Goal: Find specific page/section: Find specific page/section

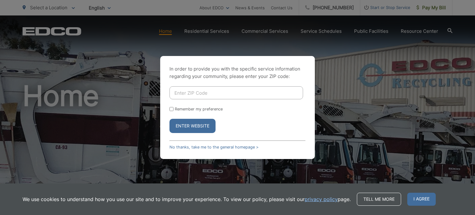
click at [198, 91] on input "Enter ZIP Code" at bounding box center [237, 92] width 134 height 13
type input "92105"
click at [179, 123] on button "Enter Website" at bounding box center [193, 126] width 46 height 14
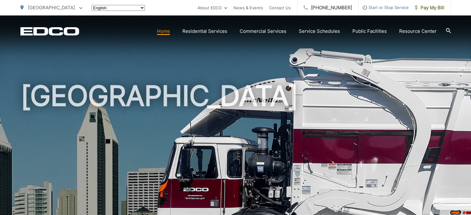
click at [195, 129] on h1 "[GEOGRAPHIC_DATA]" at bounding box center [235, 178] width 430 height 196
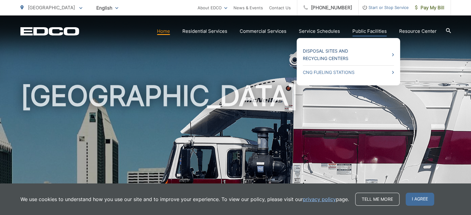
click at [363, 54] on link "Disposal Sites and Recycling Centers" at bounding box center [348, 54] width 91 height 15
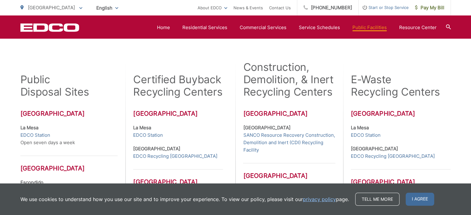
scroll to position [150, 0]
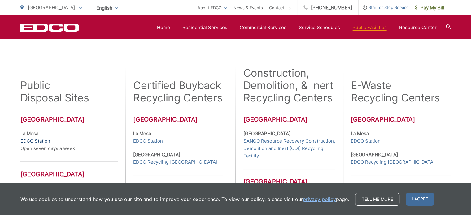
click at [43, 139] on link "EDCO Station" at bounding box center [35, 140] width 30 height 7
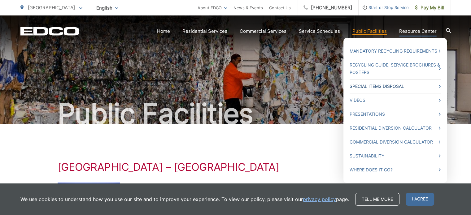
click at [408, 86] on link "Special Items Disposal" at bounding box center [394, 86] width 91 height 7
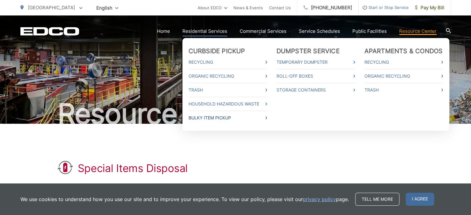
click at [247, 116] on link "Bulky Item Pickup" at bounding box center [227, 117] width 79 height 7
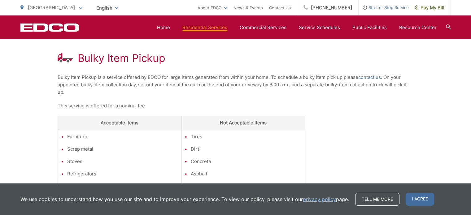
scroll to position [102, 0]
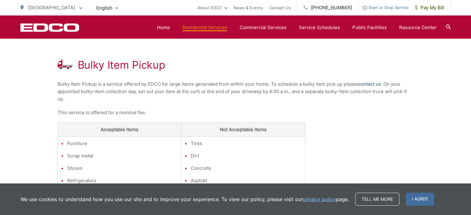
click at [368, 85] on link "contact us" at bounding box center [369, 83] width 23 height 7
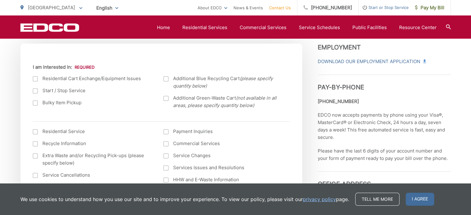
scroll to position [222, 0]
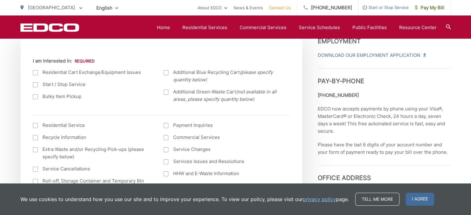
click at [37, 97] on div at bounding box center [35, 96] width 5 height 5
click at [0, 0] on input "Bulky Item Pickup" at bounding box center [0, 0] width 0 height 0
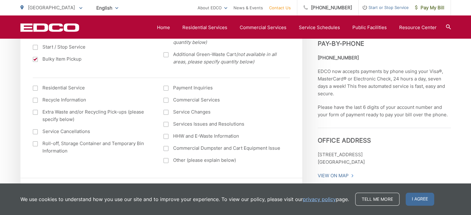
scroll to position [269, 0]
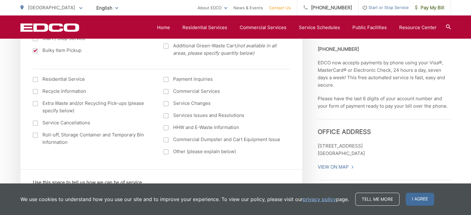
click at [164, 79] on div at bounding box center [165, 79] width 5 height 5
click at [0, 0] on input "Payment Inquiries" at bounding box center [0, 0] width 0 height 0
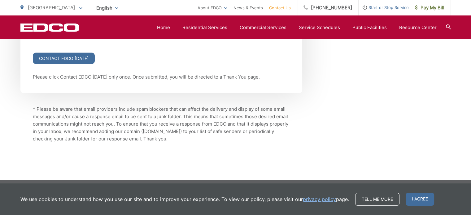
scroll to position [897, 0]
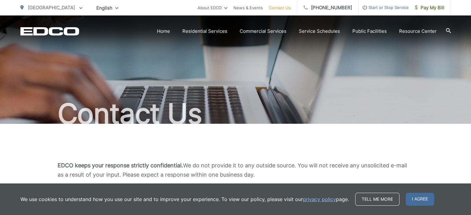
scroll to position [897, 0]
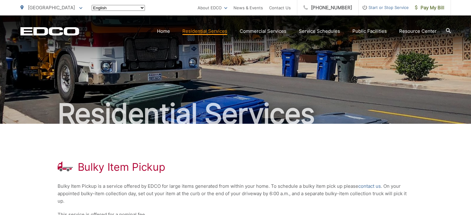
scroll to position [102, 0]
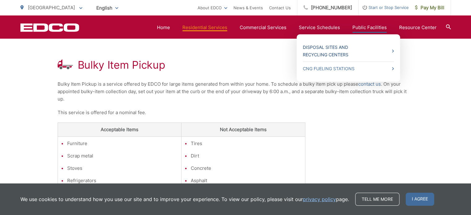
click at [389, 54] on link "Disposal Sites and Recycling Centers" at bounding box center [348, 51] width 91 height 15
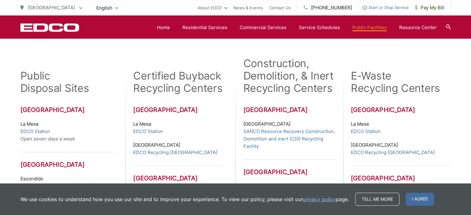
scroll to position [156, 0]
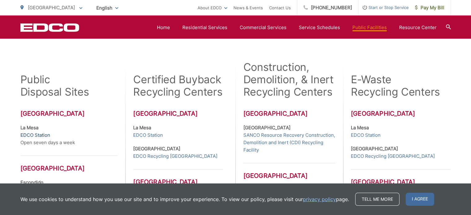
click at [37, 133] on link "EDCO Station" at bounding box center [35, 135] width 30 height 7
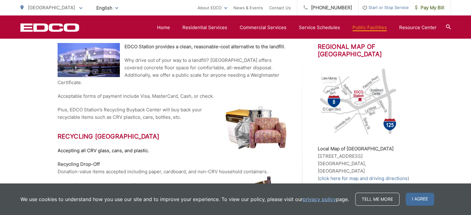
scroll to position [106, 0]
